Goal: Task Accomplishment & Management: Complete application form

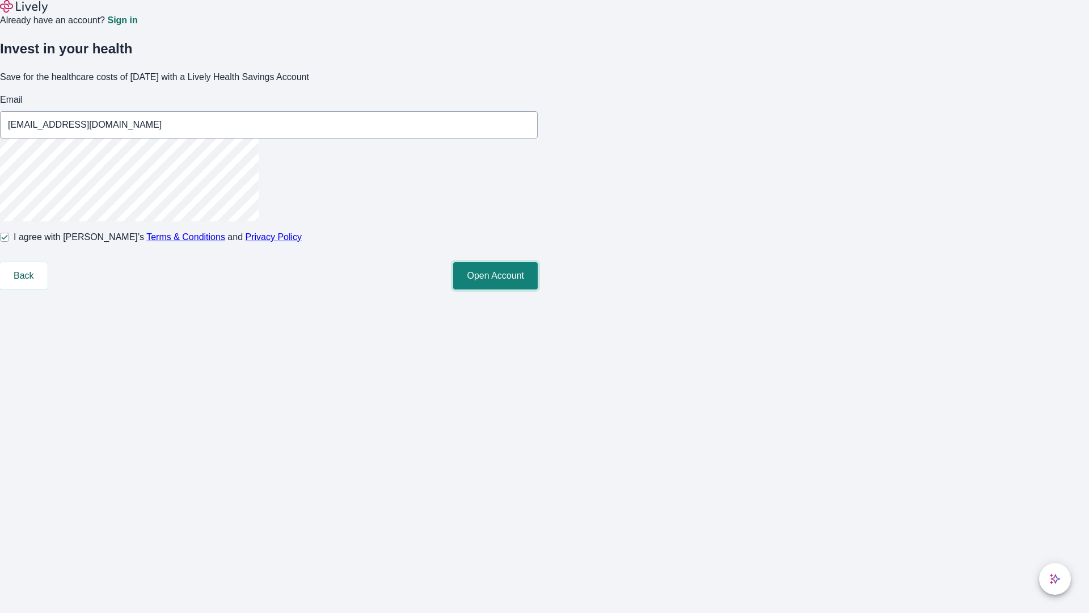
click at [538, 289] on button "Open Account" at bounding box center [495, 275] width 85 height 27
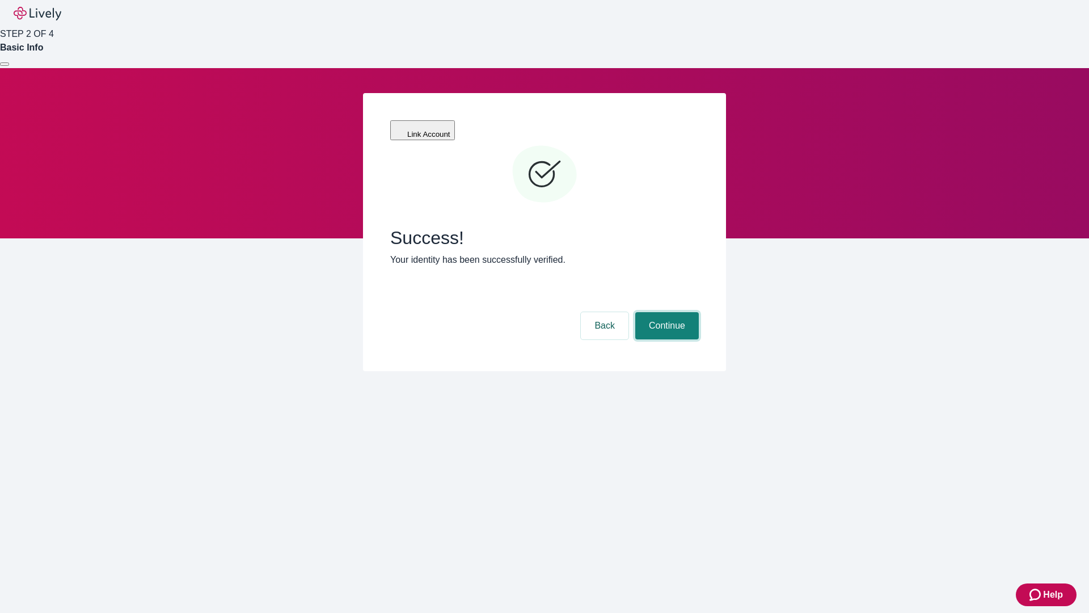
click at [665, 312] on button "Continue" at bounding box center [667, 325] width 64 height 27
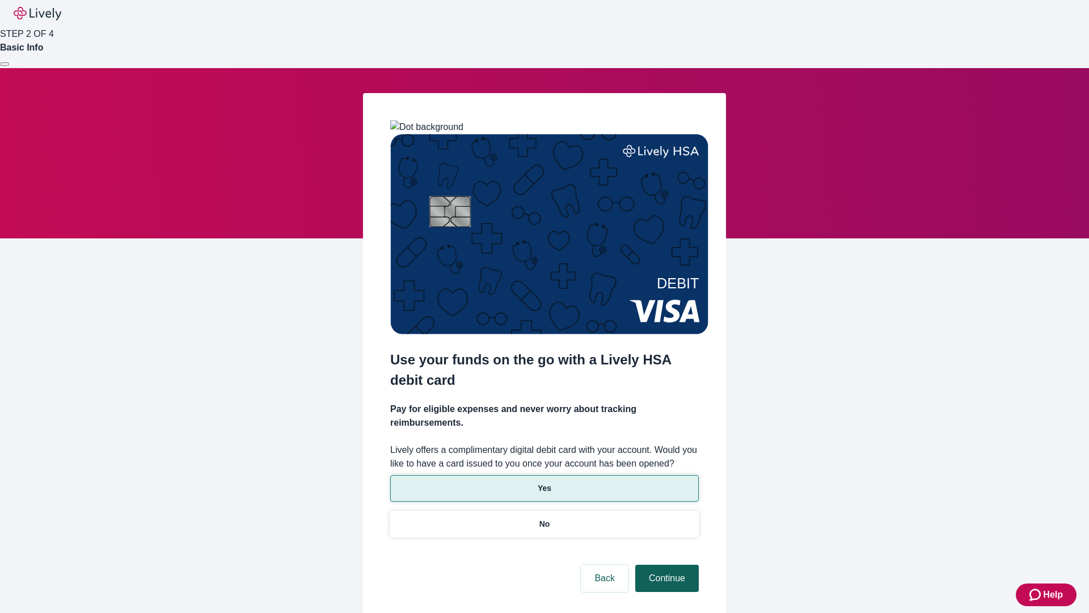
click at [544, 482] on p "Yes" at bounding box center [545, 488] width 14 height 12
click at [665, 564] on button "Continue" at bounding box center [667, 577] width 64 height 27
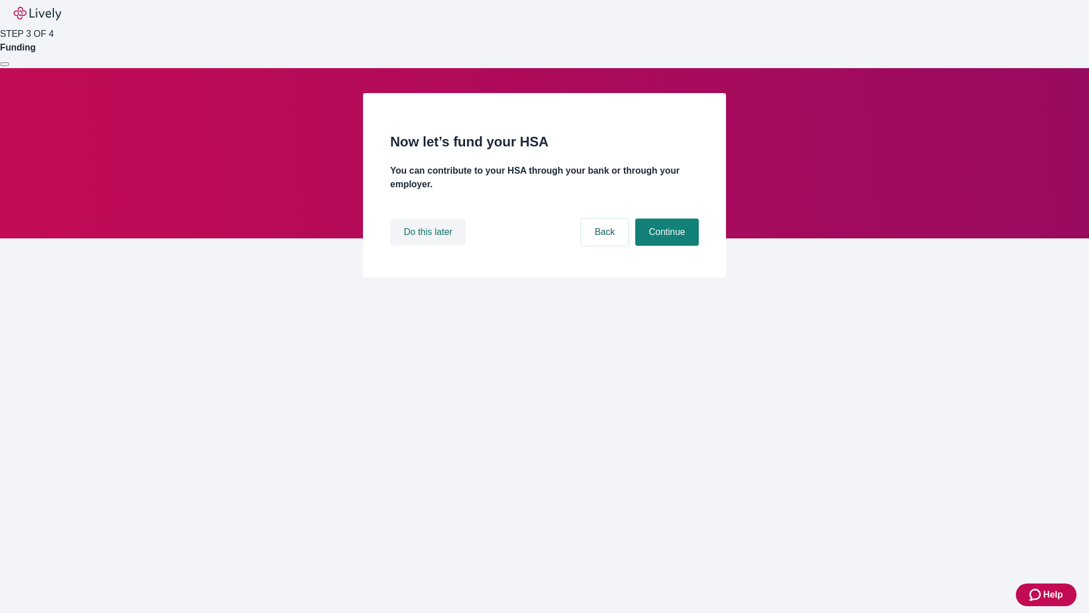
click at [429, 246] on button "Do this later" at bounding box center [427, 231] width 75 height 27
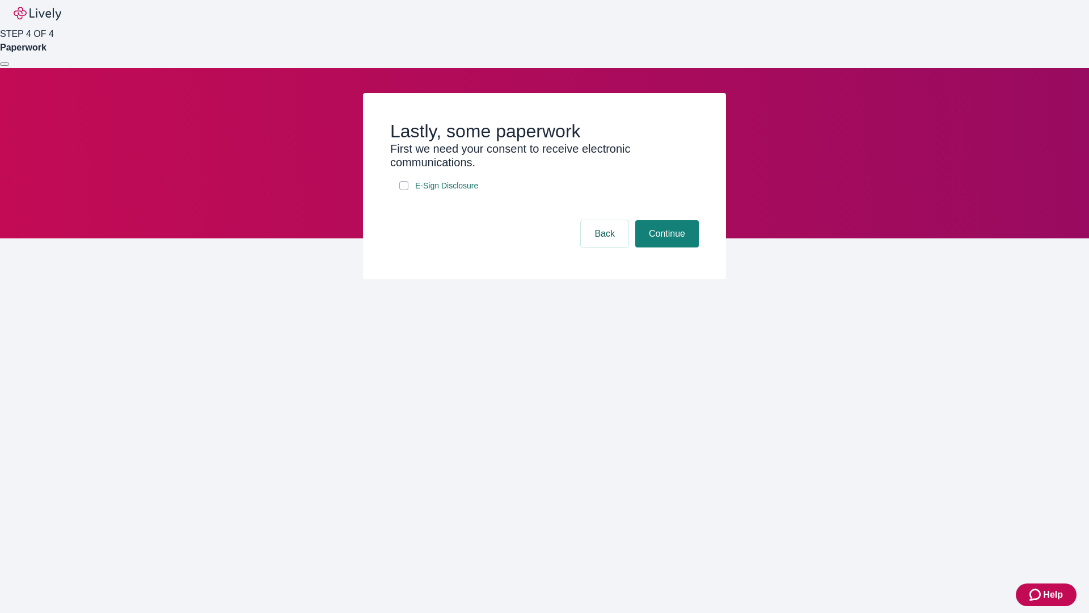
click at [404, 190] on input "E-Sign Disclosure" at bounding box center [403, 185] width 9 height 9
checkbox input "true"
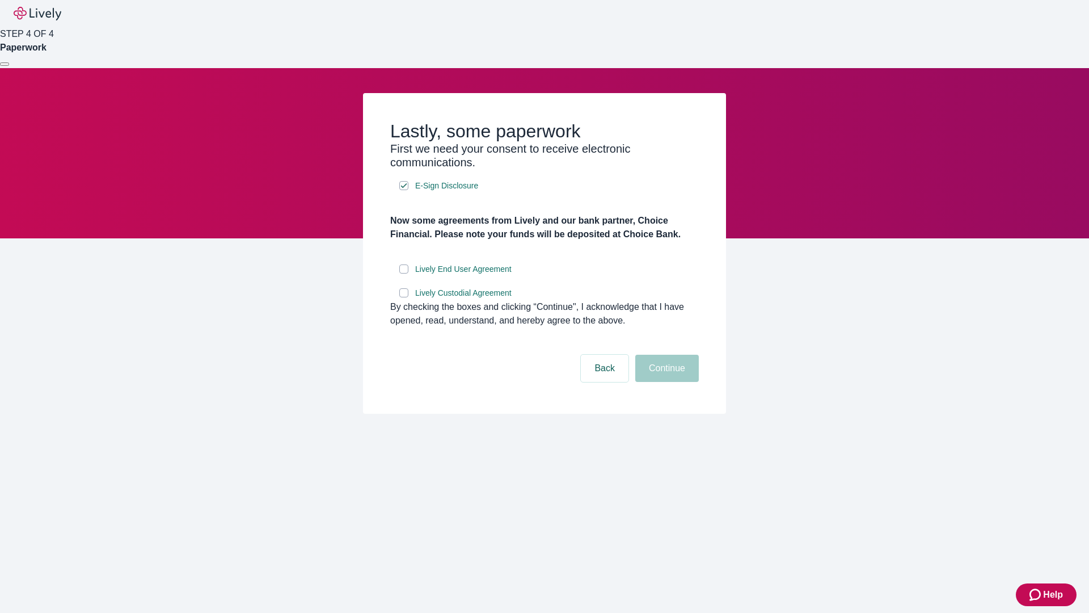
click at [404, 273] on input "Lively End User Agreement" at bounding box center [403, 268] width 9 height 9
checkbox input "true"
click at [404, 297] on input "Lively Custodial Agreement" at bounding box center [403, 292] width 9 height 9
checkbox input "true"
click at [665, 382] on button "Continue" at bounding box center [667, 367] width 64 height 27
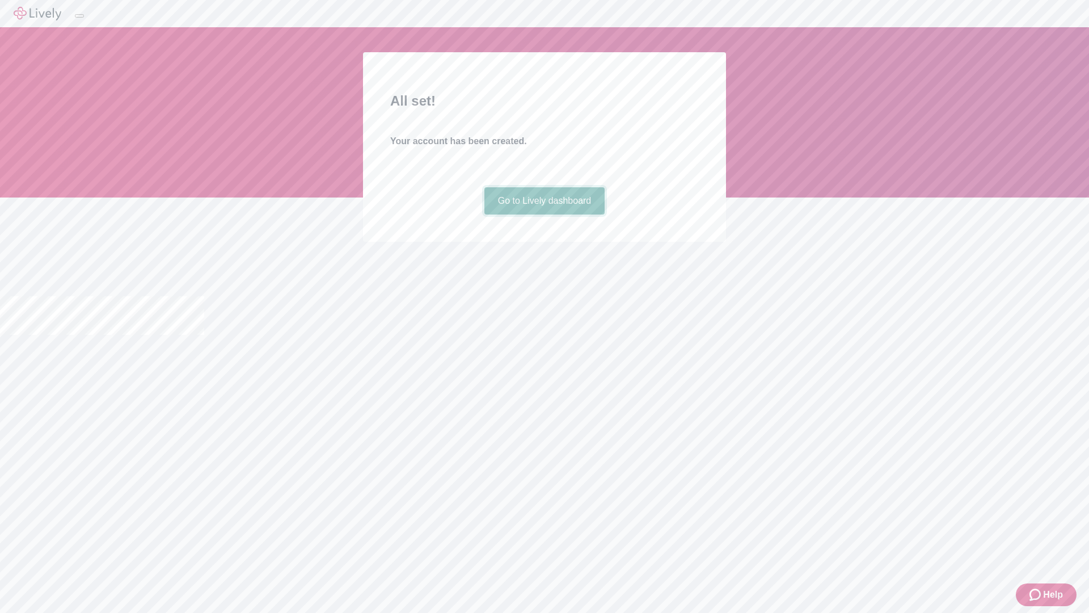
click at [544, 214] on link "Go to Lively dashboard" at bounding box center [544, 200] width 121 height 27
